Goal: Register for event/course

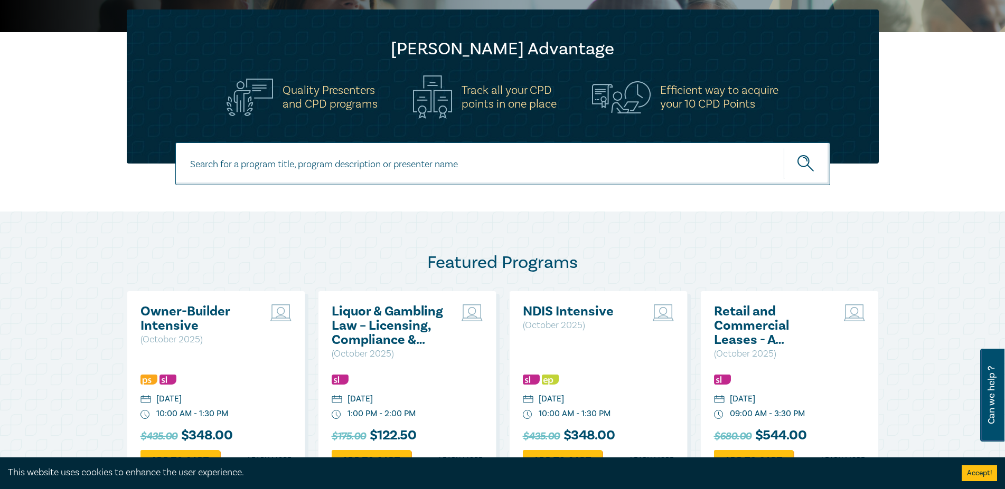
scroll to position [377, 0]
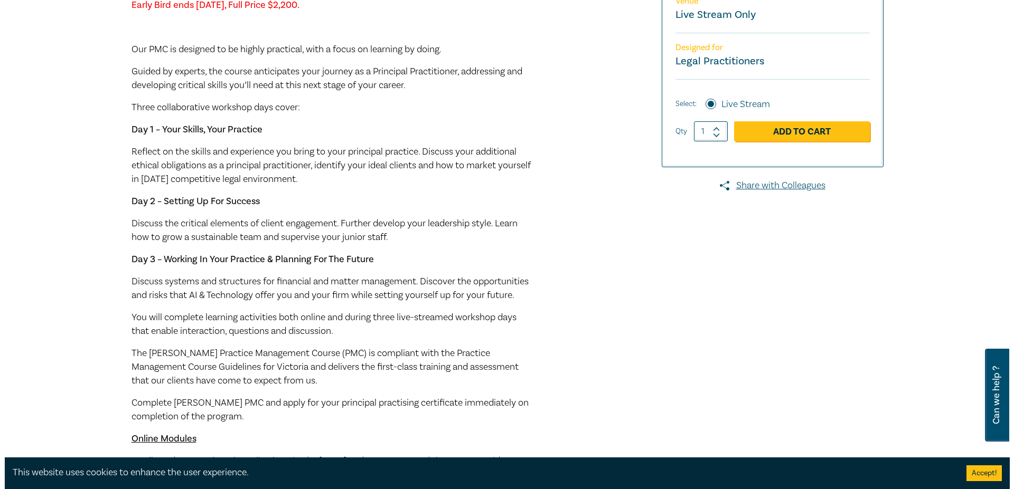
scroll to position [215, 0]
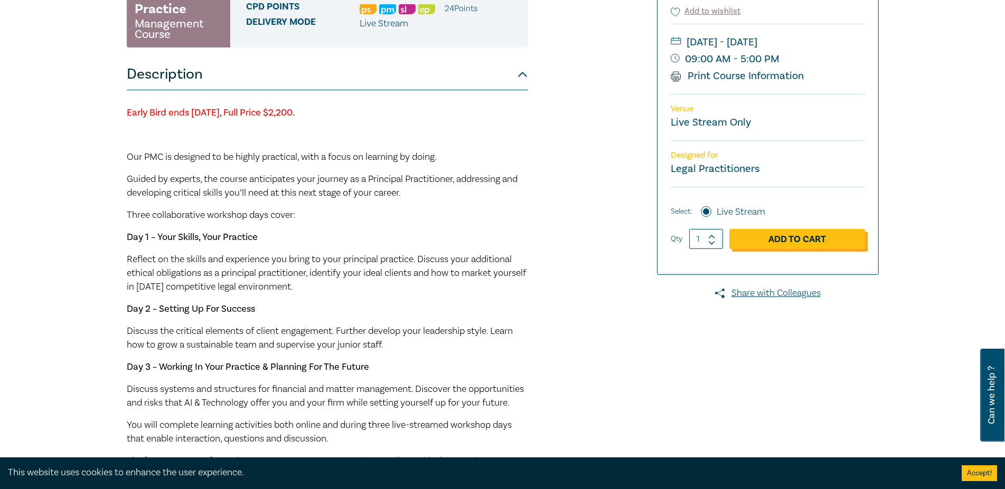
click at [808, 249] on link "Add to Cart" at bounding box center [797, 239] width 136 height 20
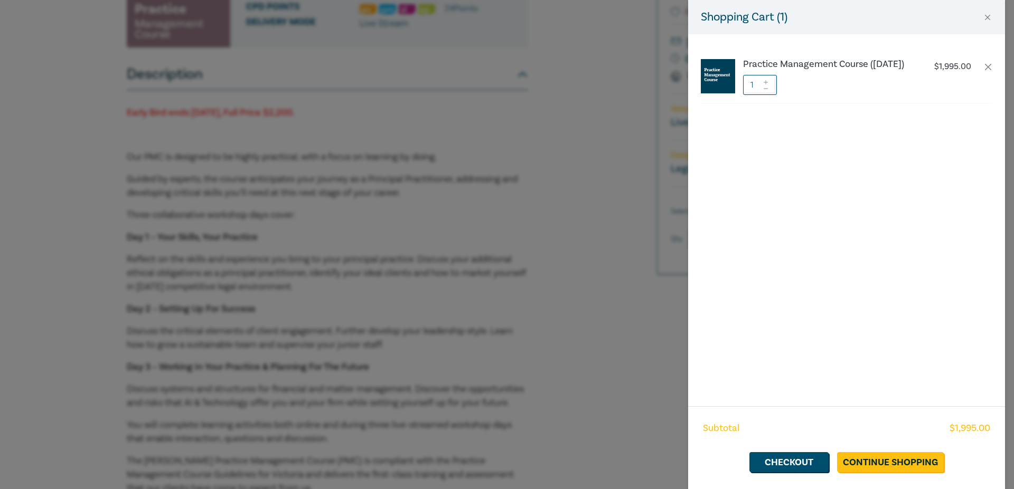
click at [786, 451] on div "Subtotal $ 1,995.00 Checkout Continue Shopping" at bounding box center [846, 448] width 317 height 83
click at [785, 454] on link "Checkout" at bounding box center [788, 463] width 79 height 20
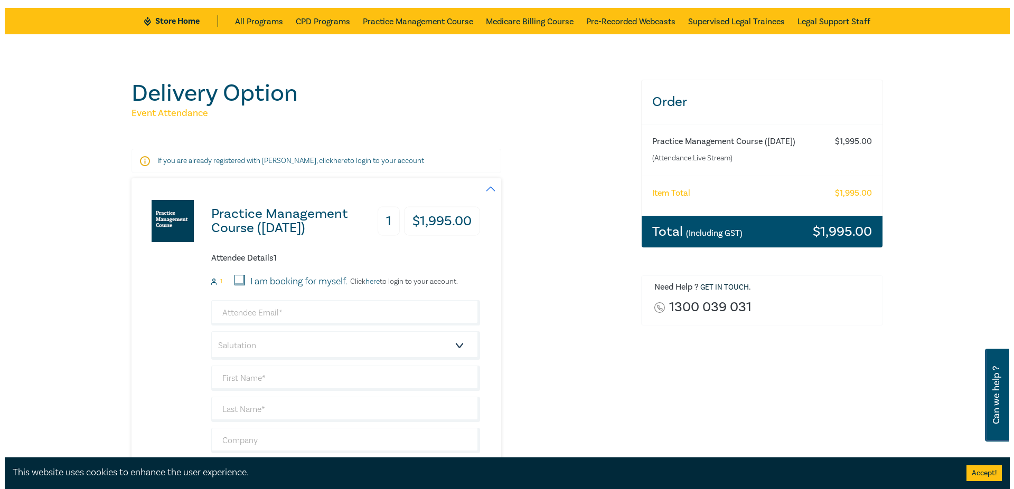
scroll to position [162, 0]
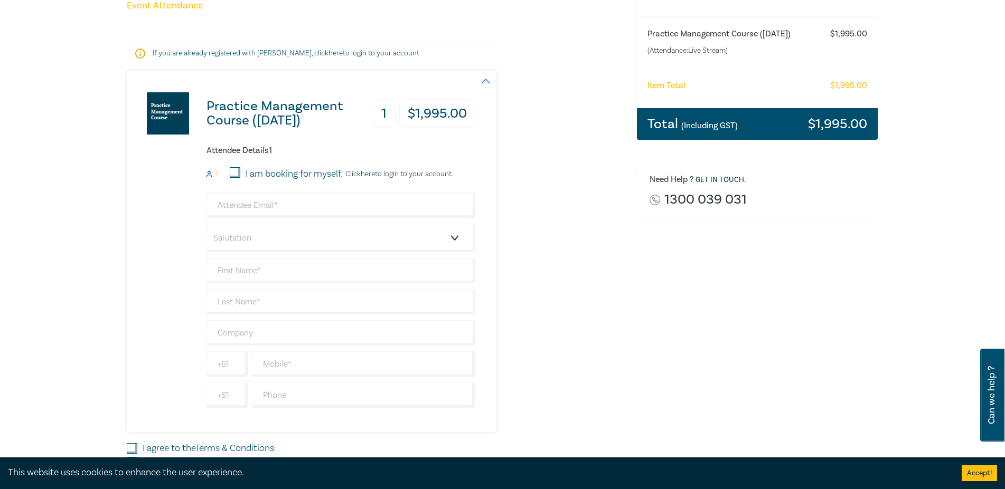
click at [238, 169] on input "I am booking for myself." at bounding box center [235, 172] width 11 height 11
checkbox input "true"
click at [443, 172] on p "Click here to login to your account." at bounding box center [398, 174] width 110 height 8
click at [361, 173] on p "Click here to login to your account." at bounding box center [398, 174] width 110 height 8
click at [368, 172] on link "here" at bounding box center [368, 174] width 14 height 10
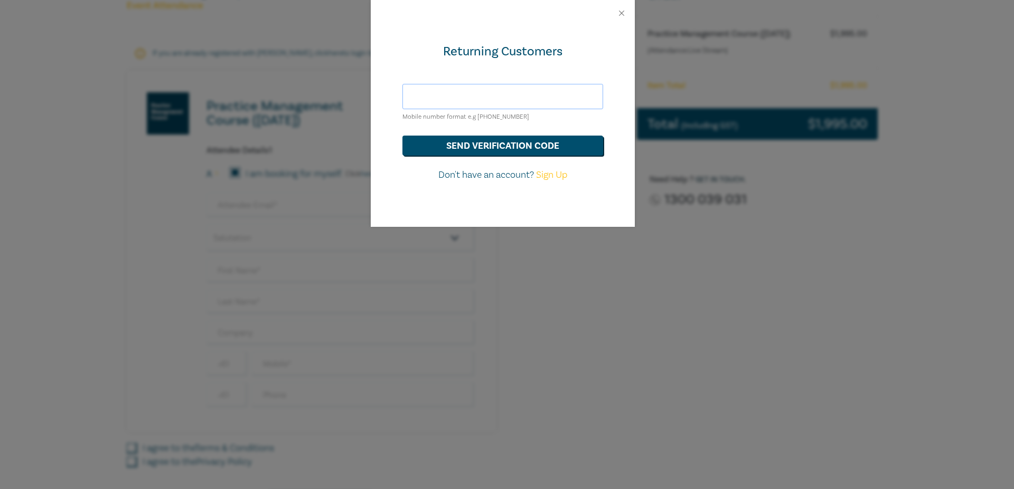
click at [526, 92] on input "text" at bounding box center [502, 96] width 201 height 25
type input "caitlin@powerandbennett.com.au"
click at [511, 145] on button "send verification code" at bounding box center [502, 146] width 201 height 20
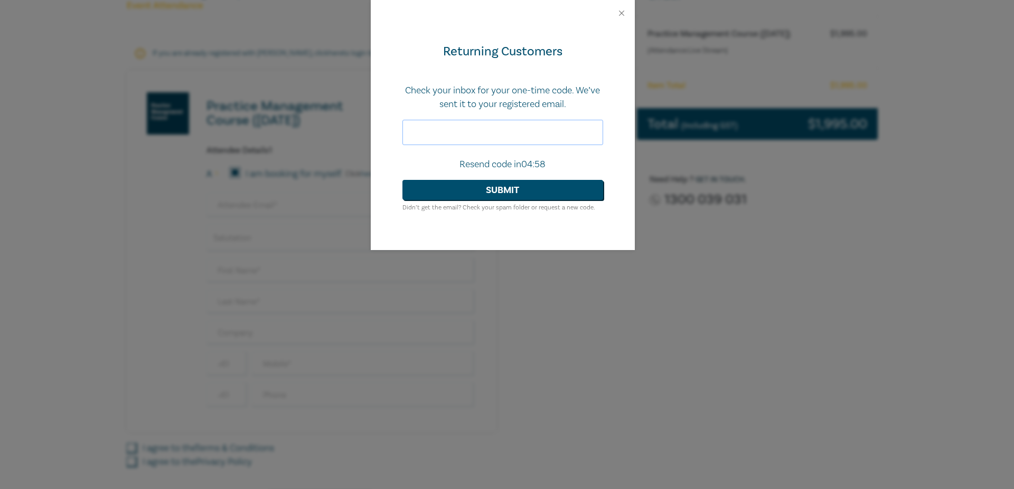
click at [511, 145] on input "text" at bounding box center [502, 132] width 201 height 25
click at [510, 131] on input "text" at bounding box center [502, 132] width 201 height 25
type input "993031"
click at [500, 189] on button "Submit" at bounding box center [502, 190] width 201 height 20
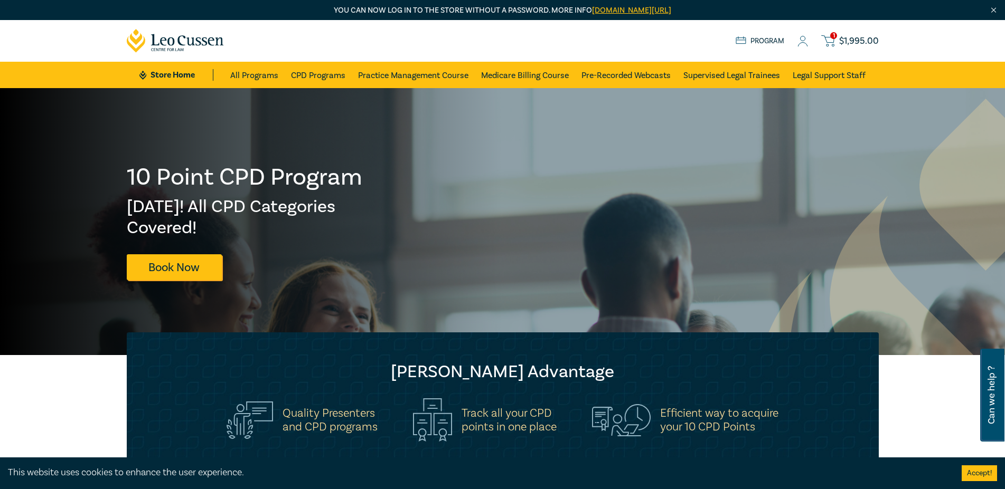
click at [854, 38] on span "$ 1,995.00" at bounding box center [859, 41] width 40 height 12
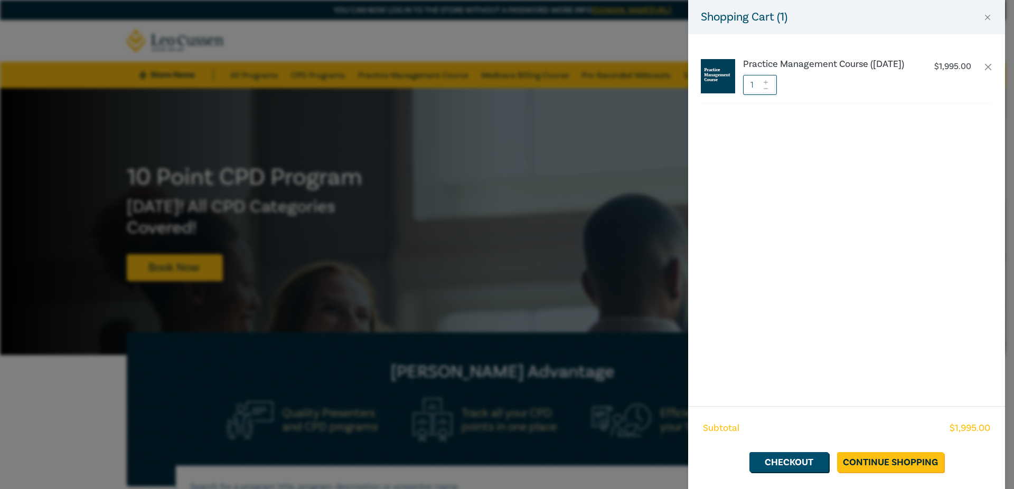
click at [790, 450] on div "Subtotal $ 1,995.00 Checkout Continue Shopping" at bounding box center [846, 448] width 317 height 83
click at [789, 457] on link "Checkout" at bounding box center [788, 463] width 79 height 20
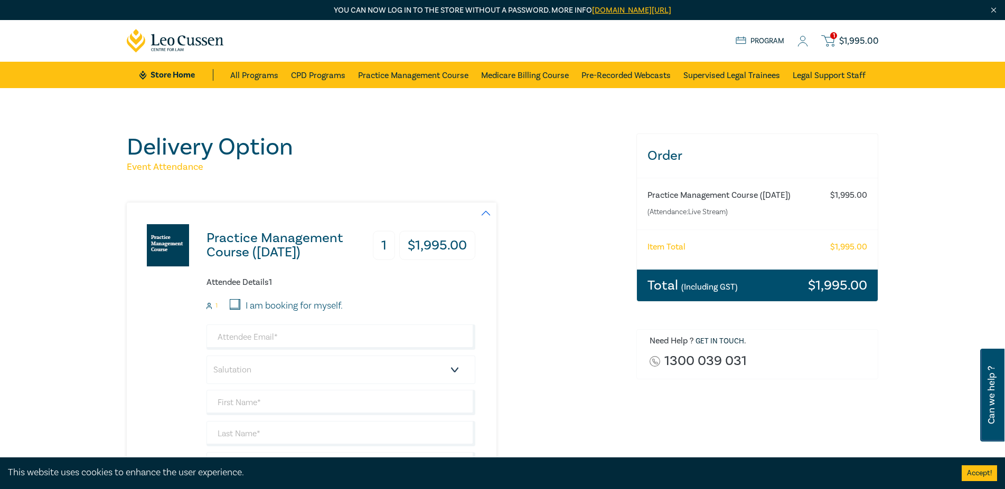
scroll to position [162, 0]
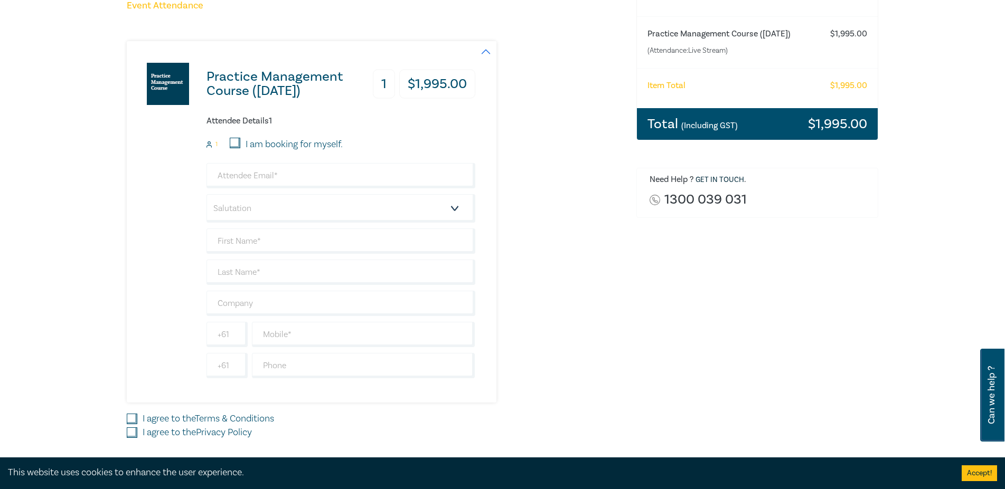
click at [235, 139] on input "I am booking for myself." at bounding box center [235, 143] width 11 height 11
checkbox input "true"
type input "caitlin@powerandbennett.com.au"
type input "Caitlin"
type input "[PERSON_NAME]"
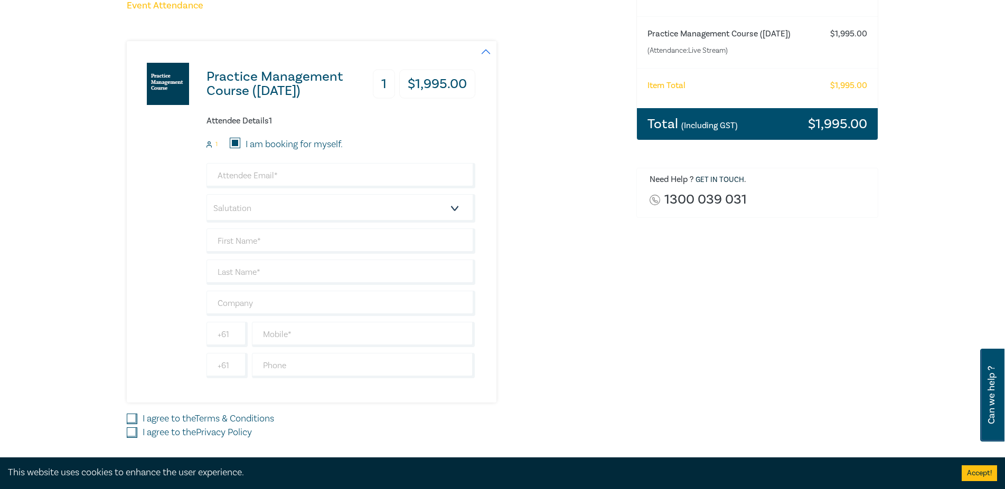
type input "437229633"
drag, startPoint x: 279, startPoint y: 215, endPoint x: 563, endPoint y: 273, distance: 289.4
click at [563, 276] on div "Practice Management Course (December 2025) 1 $ 1,995.00 Attendee Details 1 1 I …" at bounding box center [375, 222] width 497 height 362
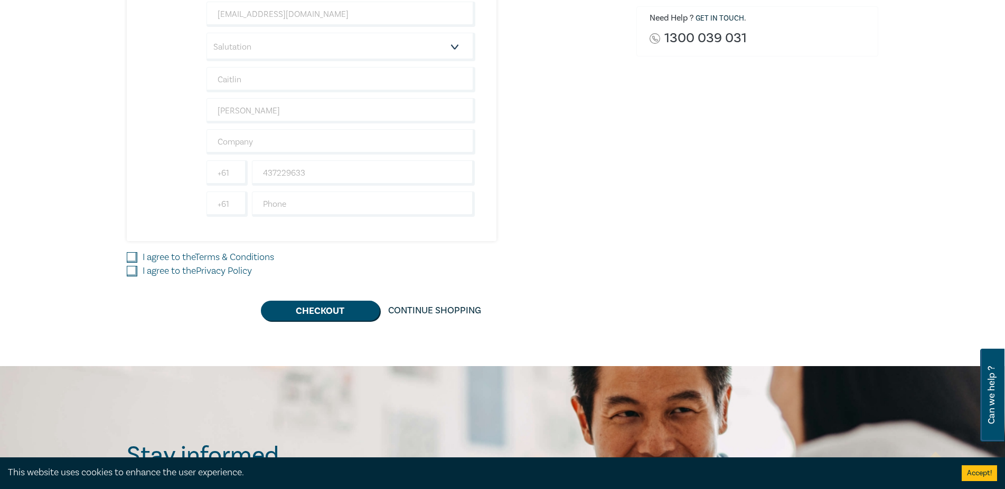
click at [134, 259] on input "I agree to the Terms & Conditions" at bounding box center [132, 257] width 11 height 11
checkbox input "true"
click at [132, 266] on div "I agree to the Privacy Policy" at bounding box center [375, 272] width 497 height 14
click at [134, 269] on input "I agree to the Privacy Policy" at bounding box center [132, 271] width 11 height 11
checkbox input "true"
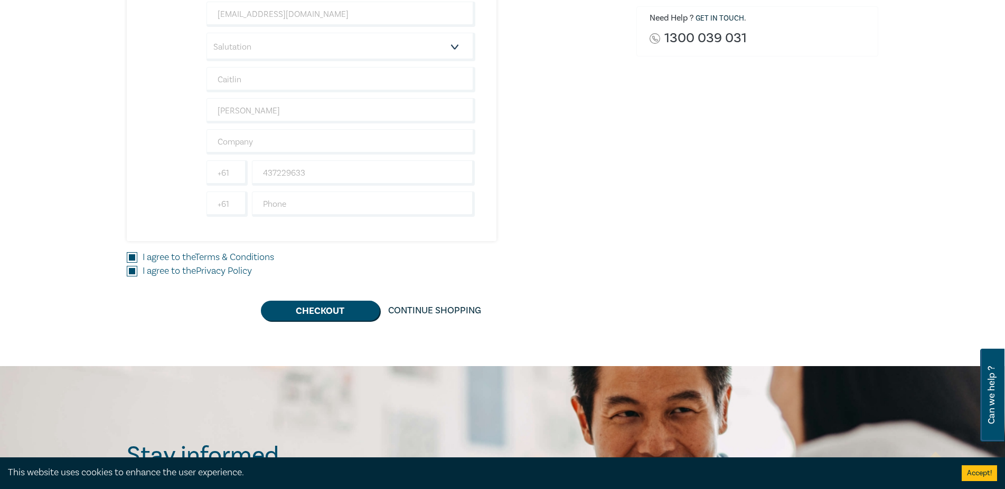
scroll to position [215, 0]
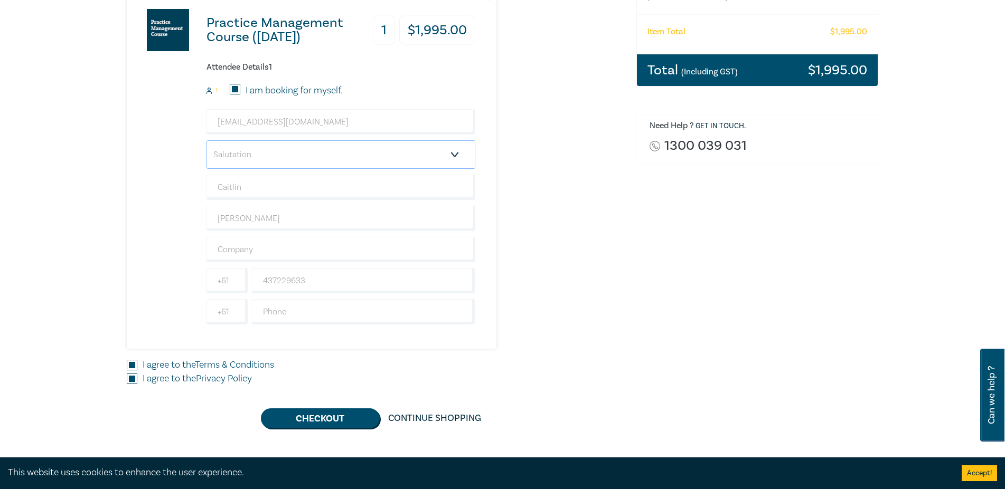
select select "Ms."
click option "Ms." at bounding box center [0, 0] width 0 height 0
click at [321, 416] on button "Checkout" at bounding box center [320, 419] width 119 height 20
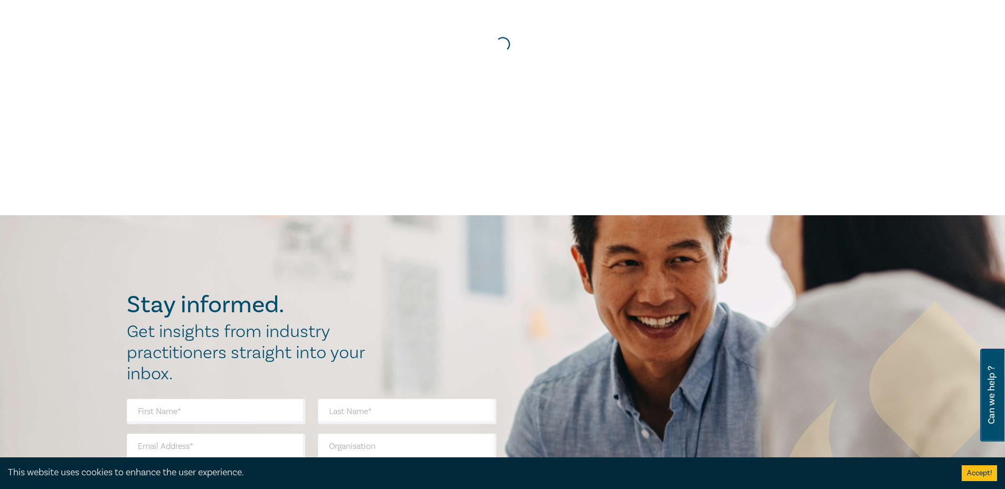
scroll to position [0, 0]
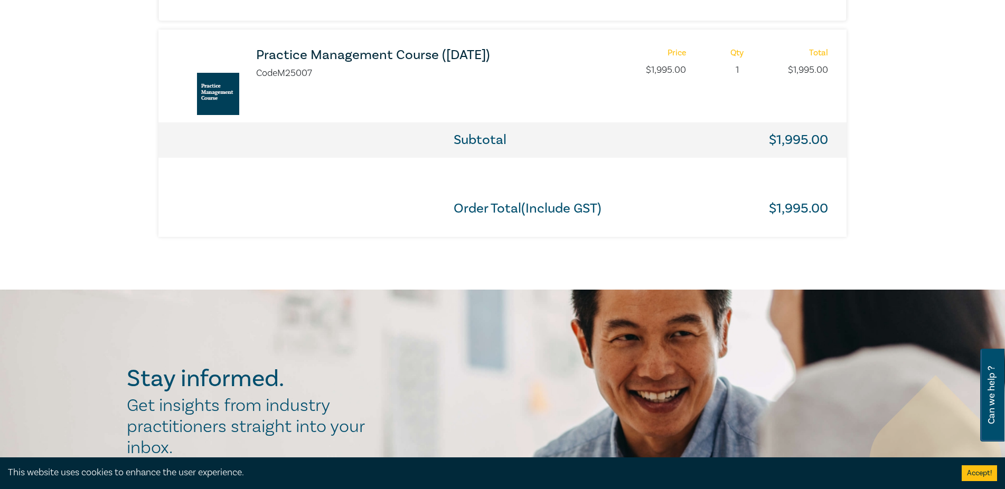
scroll to position [431, 0]
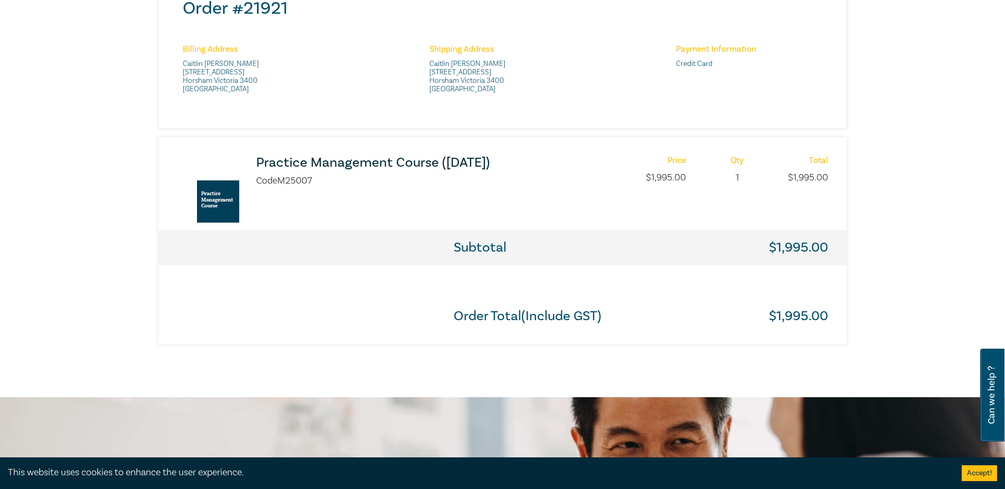
click at [373, 167] on h3 "Practice Management Course ([DATE])" at bounding box center [396, 163] width 280 height 14
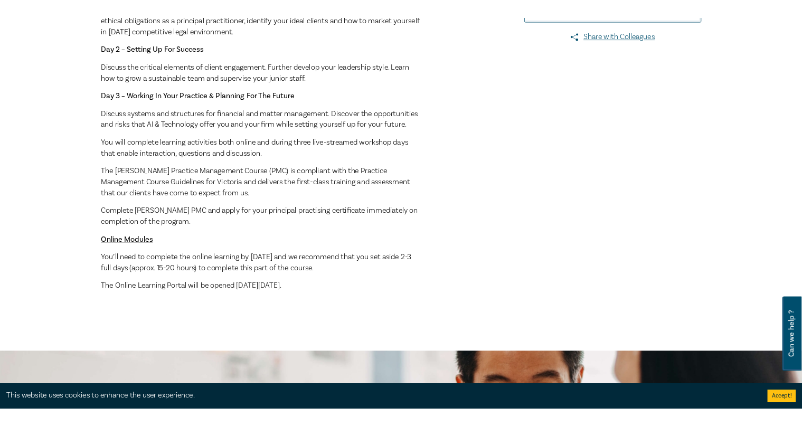
scroll to position [215, 0]
